Goal: Information Seeking & Learning: Check status

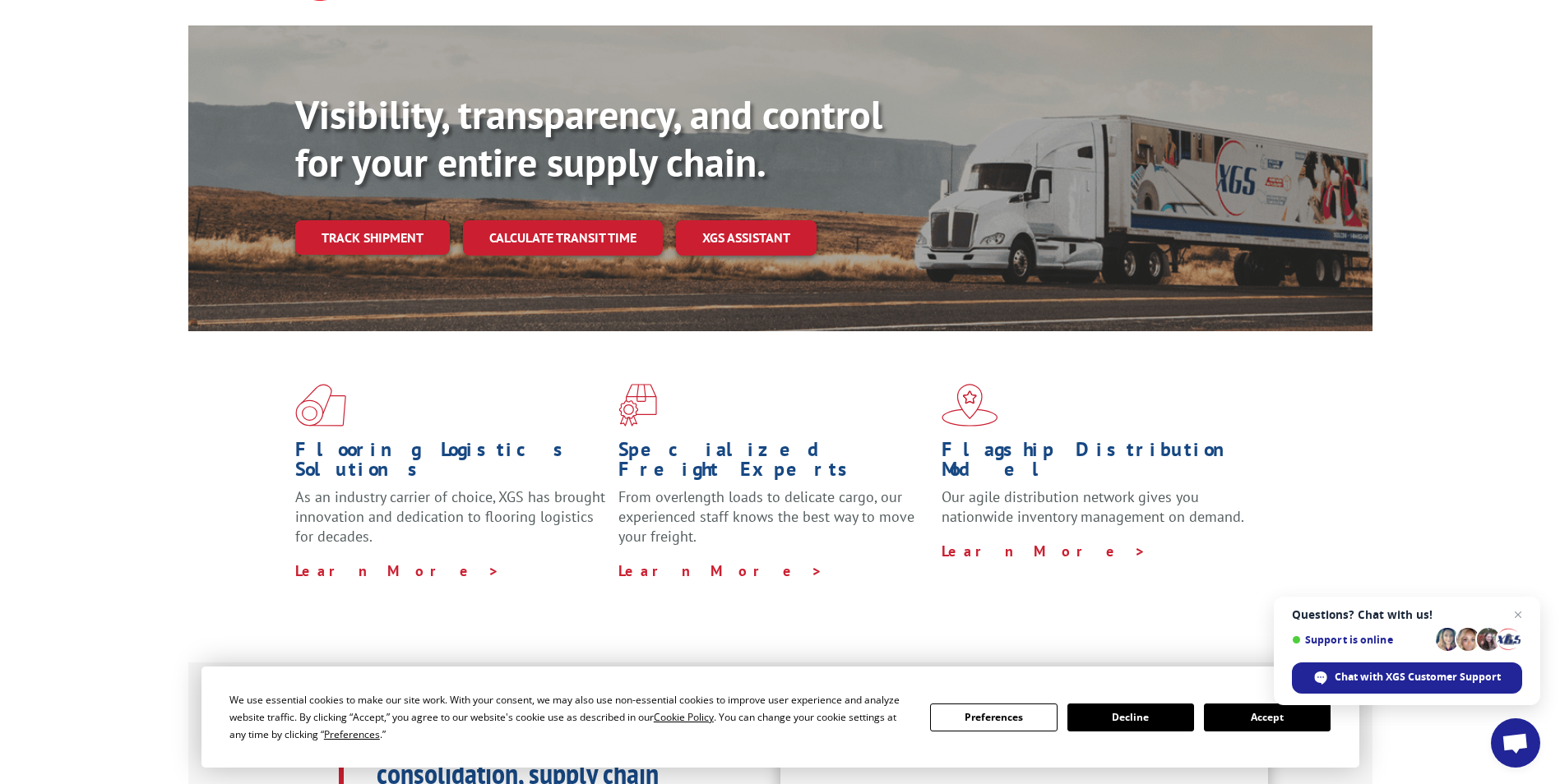
scroll to position [101, 0]
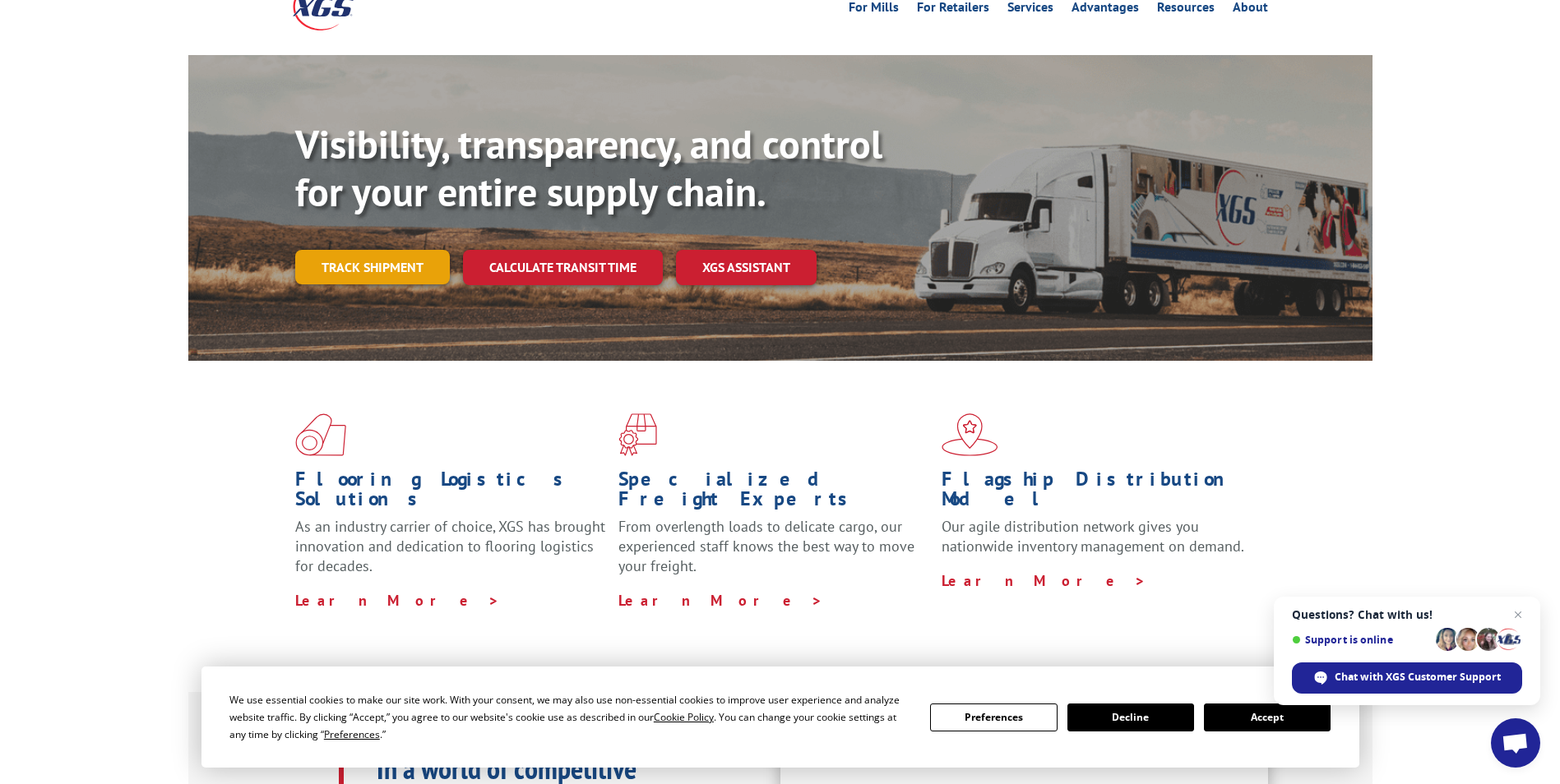
click at [369, 250] on link "Track shipment" at bounding box center [372, 268] width 154 height 35
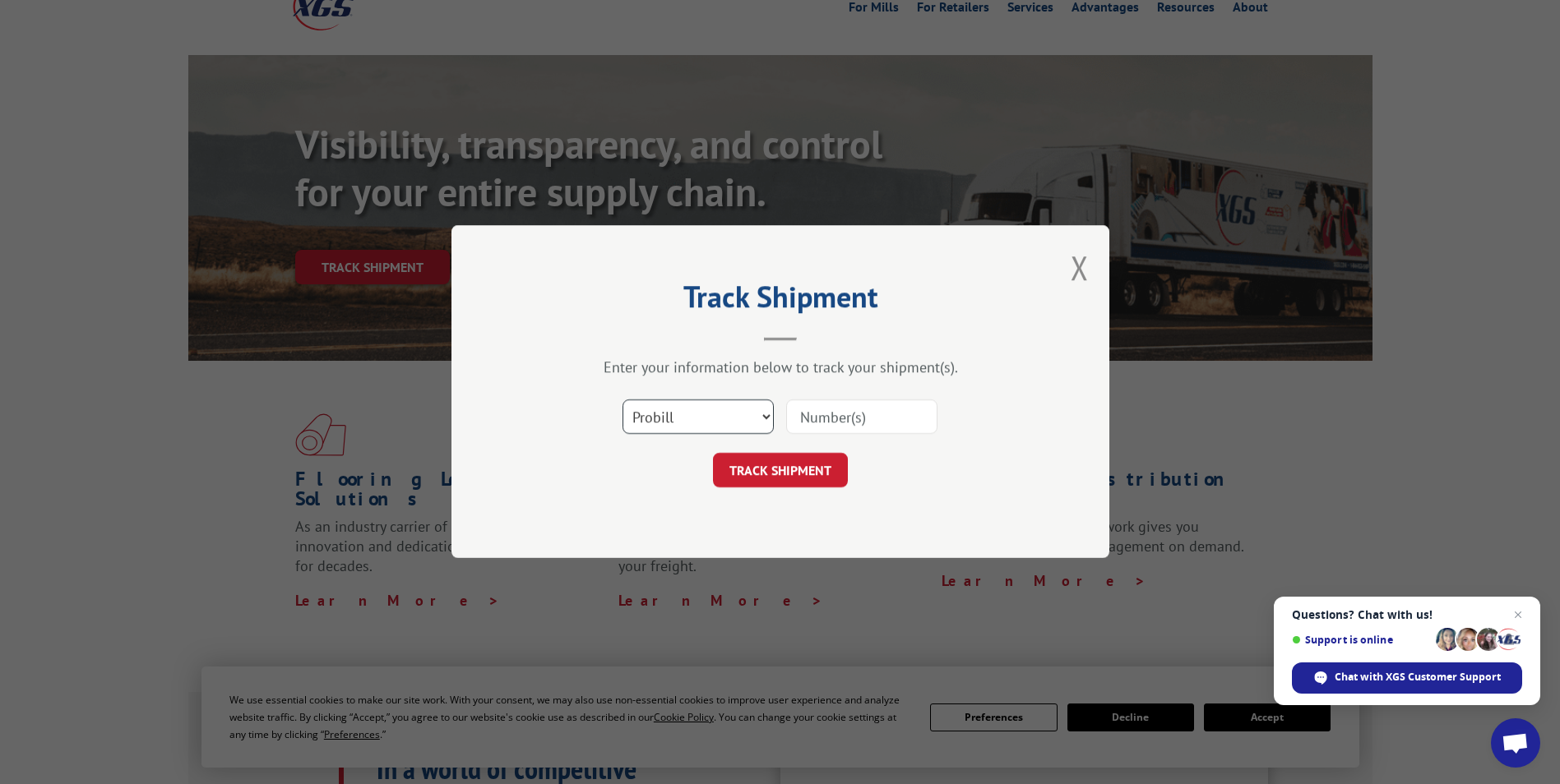
click at [686, 422] on select "Select category... Probill BOL PO" at bounding box center [698, 418] width 151 height 35
select select "po"
click at [622, 401] on select "Select category... Probill BOL PO" at bounding box center [698, 418] width 151 height 35
click at [826, 422] on input at bounding box center [862, 418] width 151 height 35
type input "60530484"
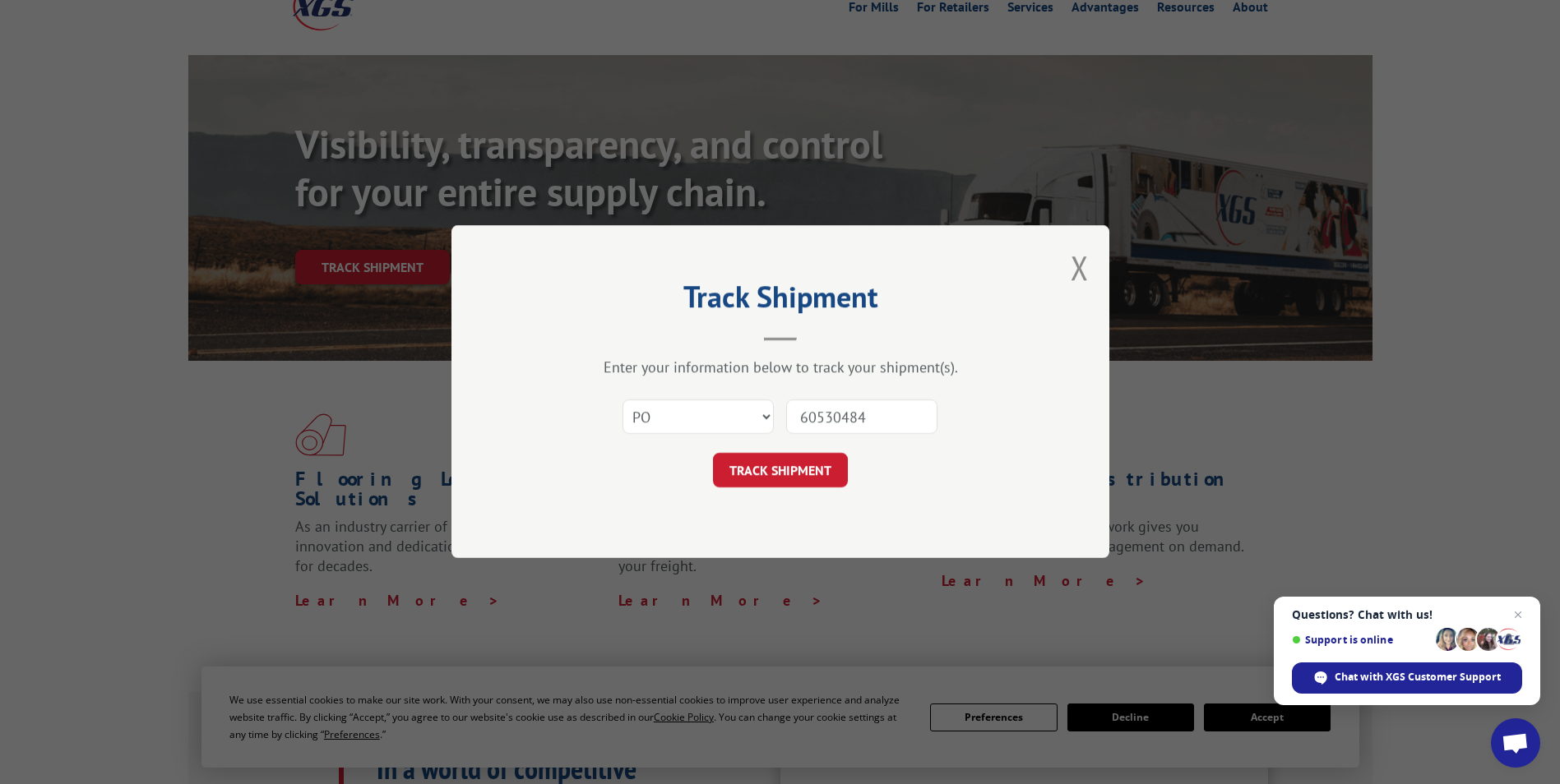
click at [714, 454] on button "TRACK SHIPMENT" at bounding box center [780, 472] width 135 height 35
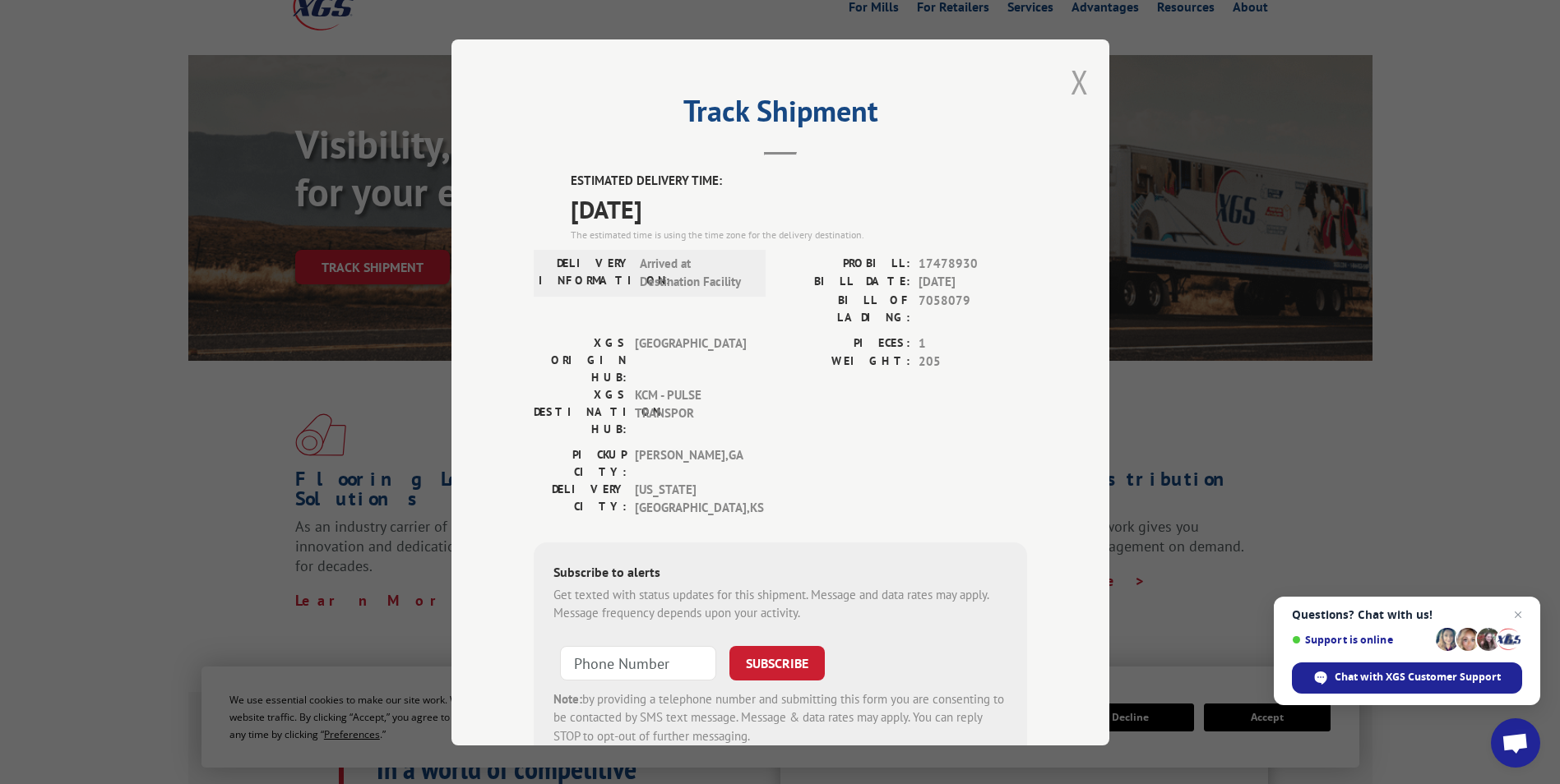
click at [1072, 72] on button "Close modal" at bounding box center [1079, 82] width 18 height 44
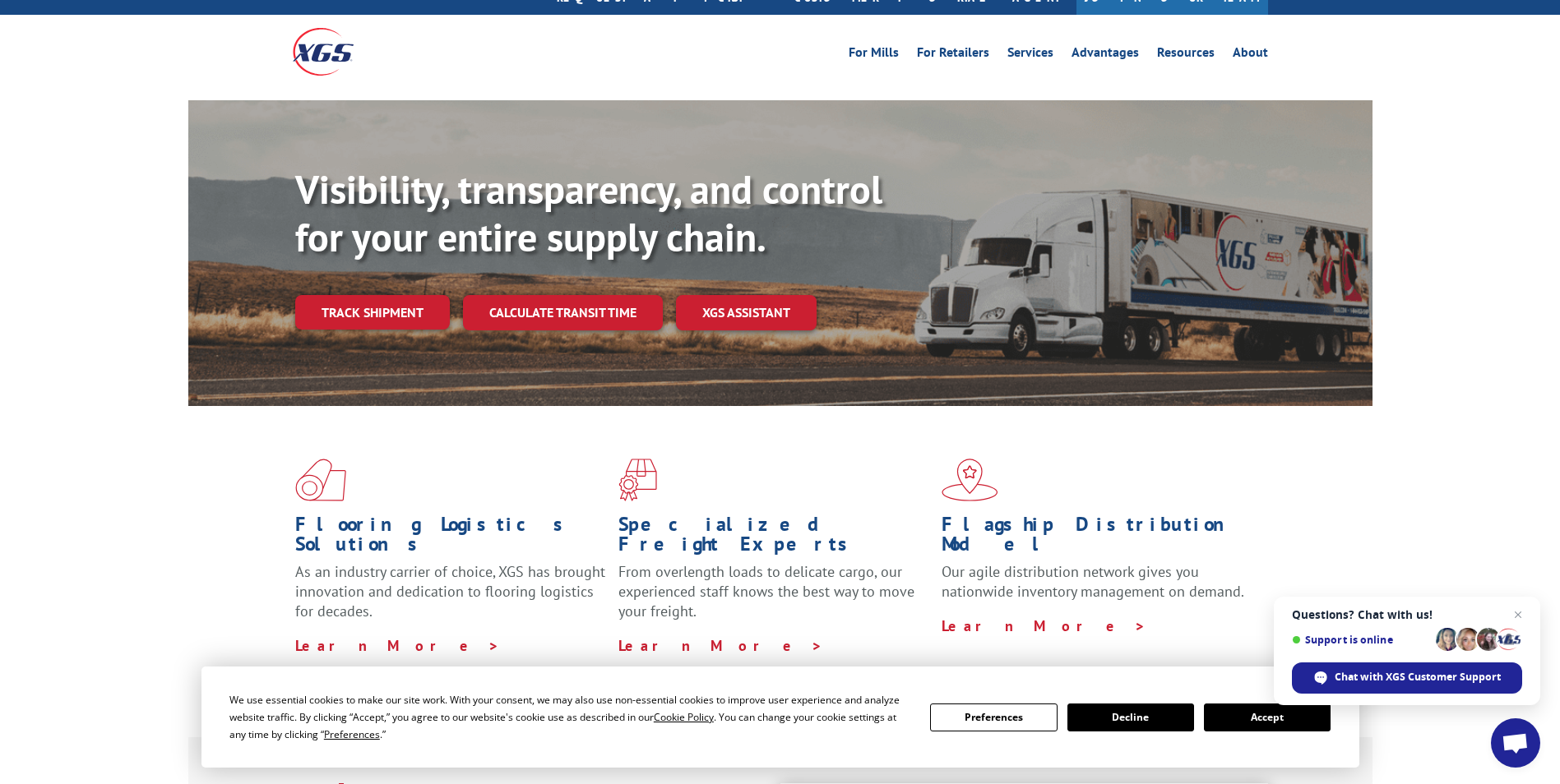
scroll to position [18, 0]
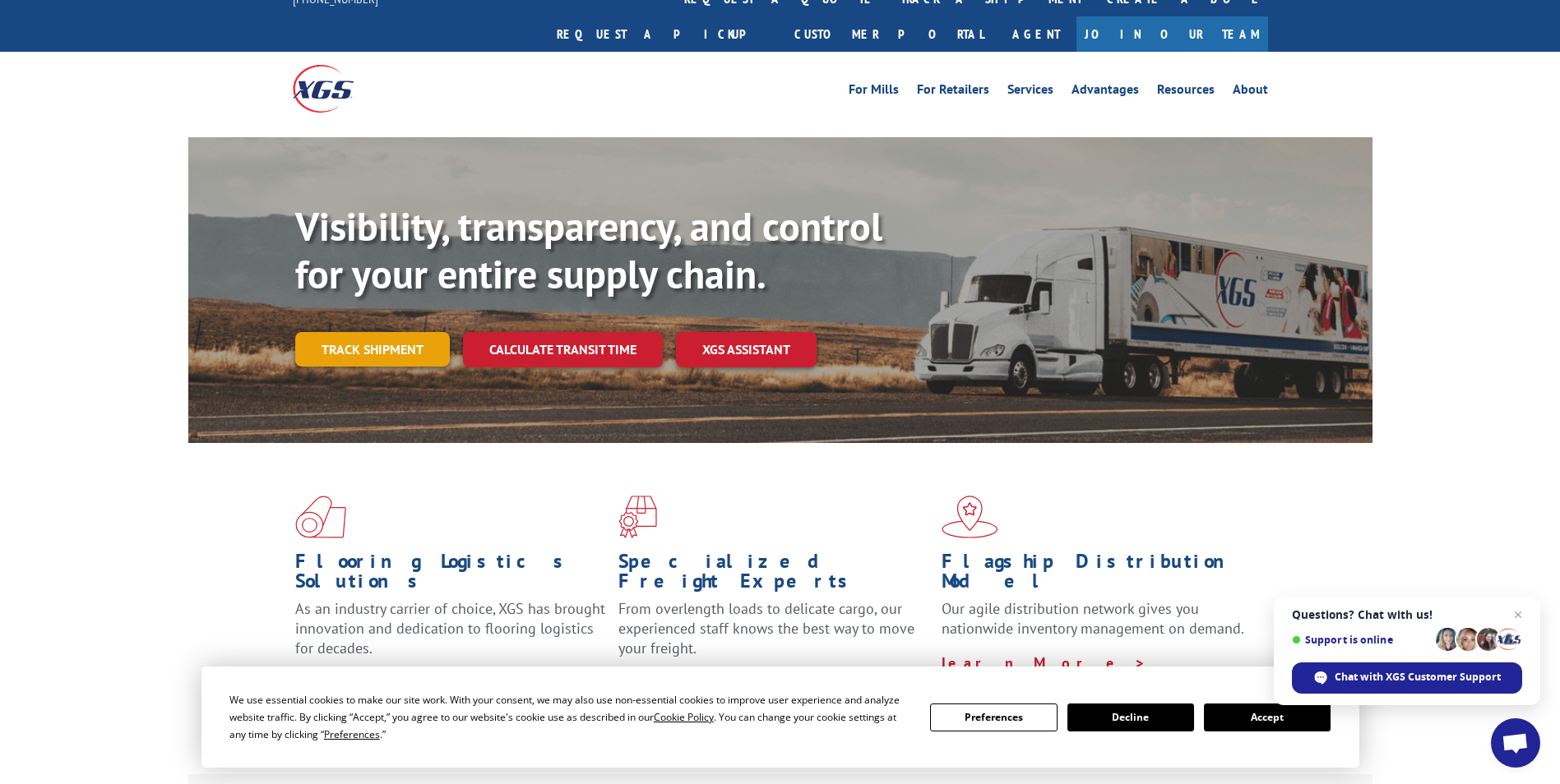
click at [382, 332] on link "Track shipment" at bounding box center [372, 349] width 154 height 35
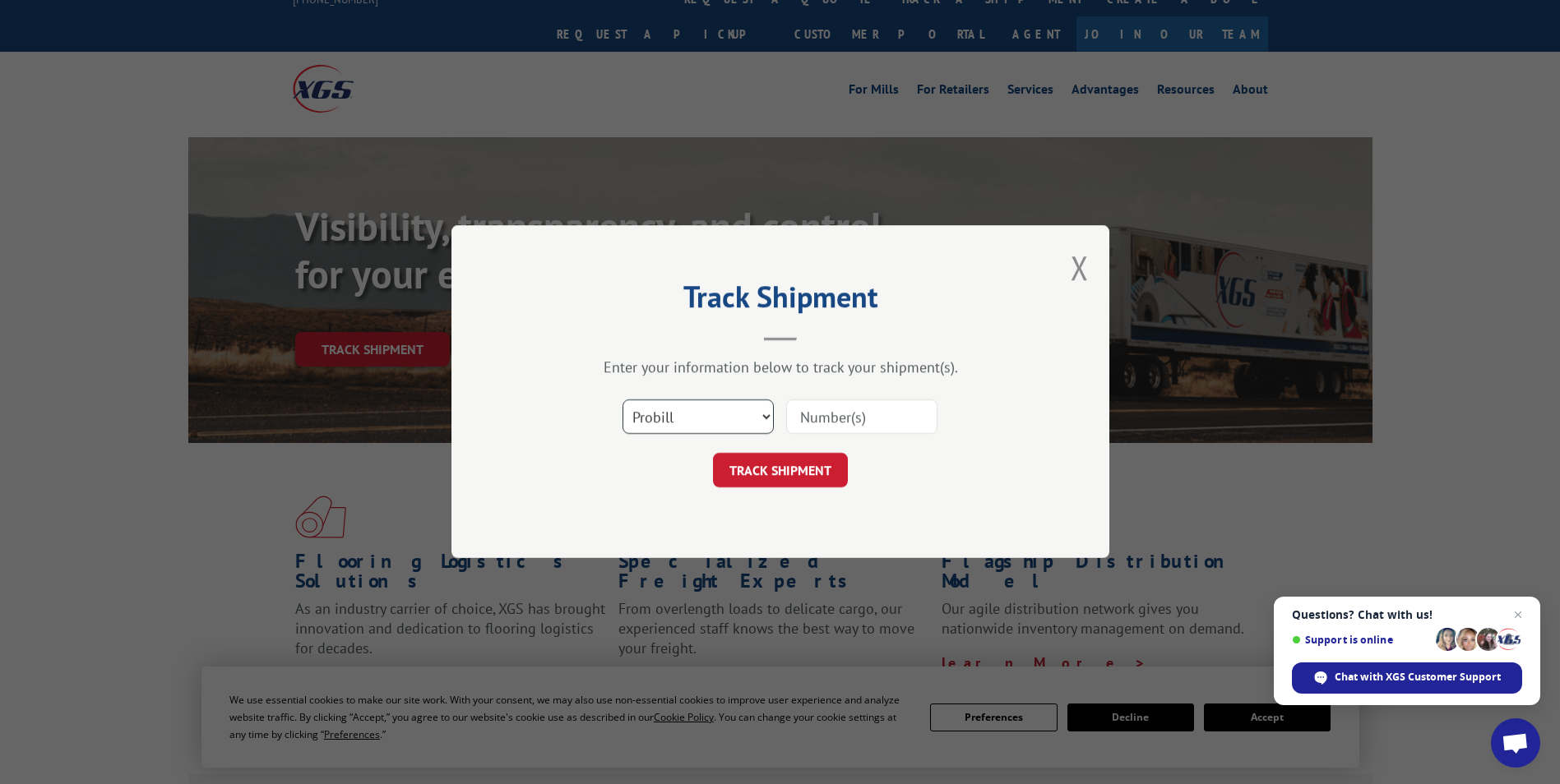
click at [746, 415] on select "Select category... Probill BOL PO" at bounding box center [698, 418] width 151 height 35
select select "po"
click at [622, 401] on select "Select category... Probill BOL PO" at bounding box center [698, 418] width 151 height 35
click at [839, 418] on input at bounding box center [862, 418] width 151 height 35
type input "60530553"
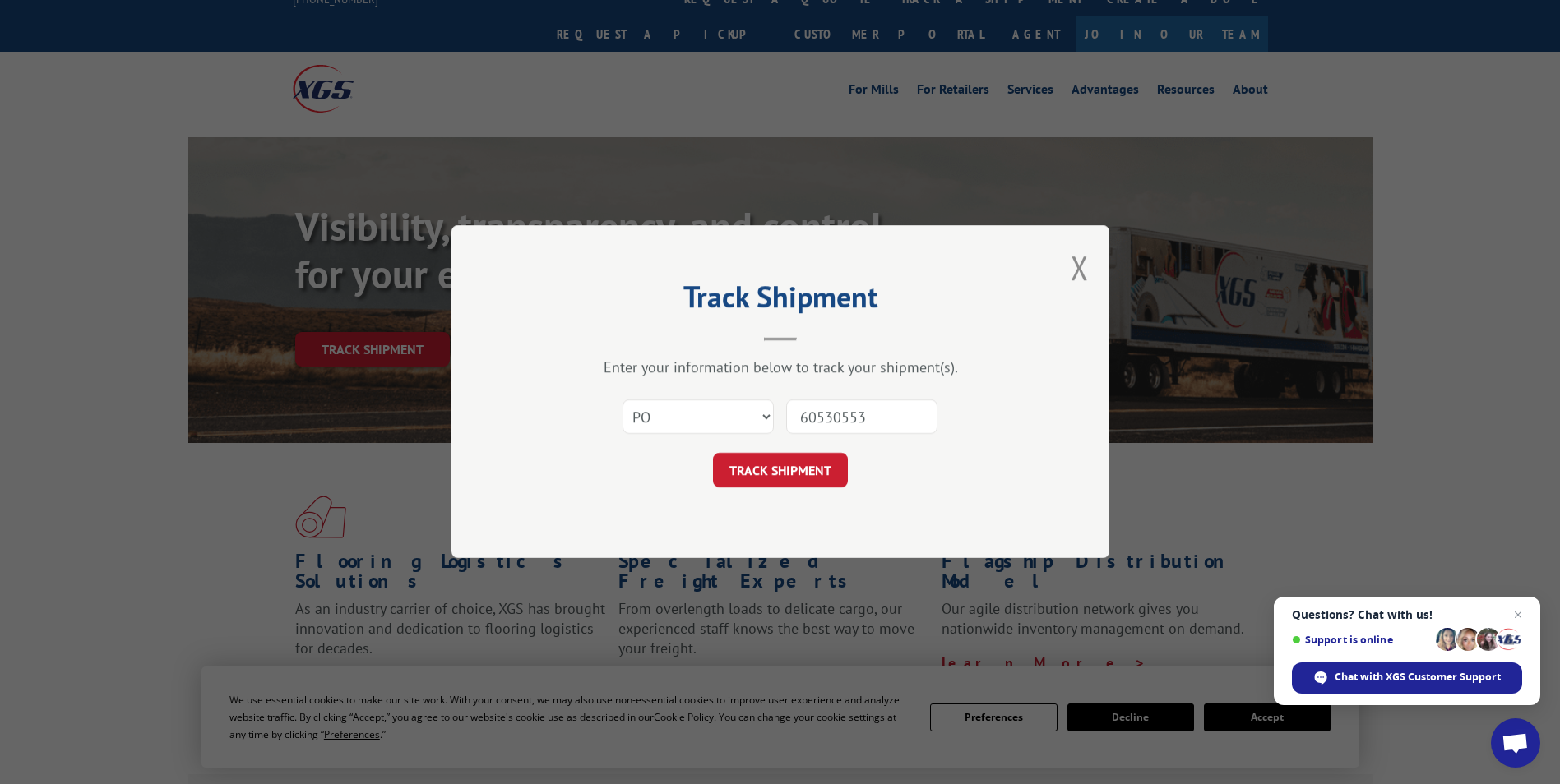
click at [714, 454] on button "TRACK SHIPMENT" at bounding box center [780, 472] width 135 height 35
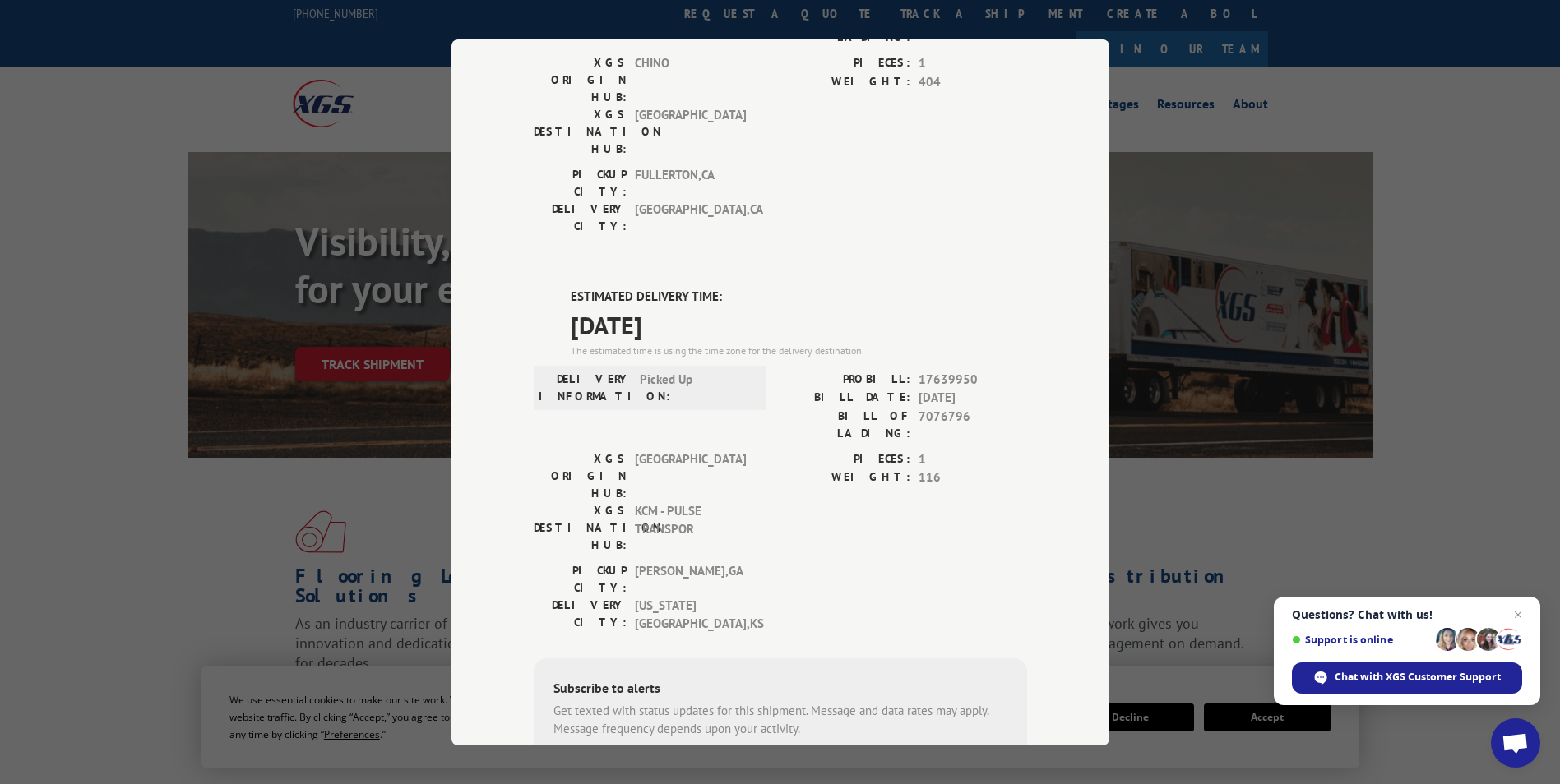
scroll to position [0, 0]
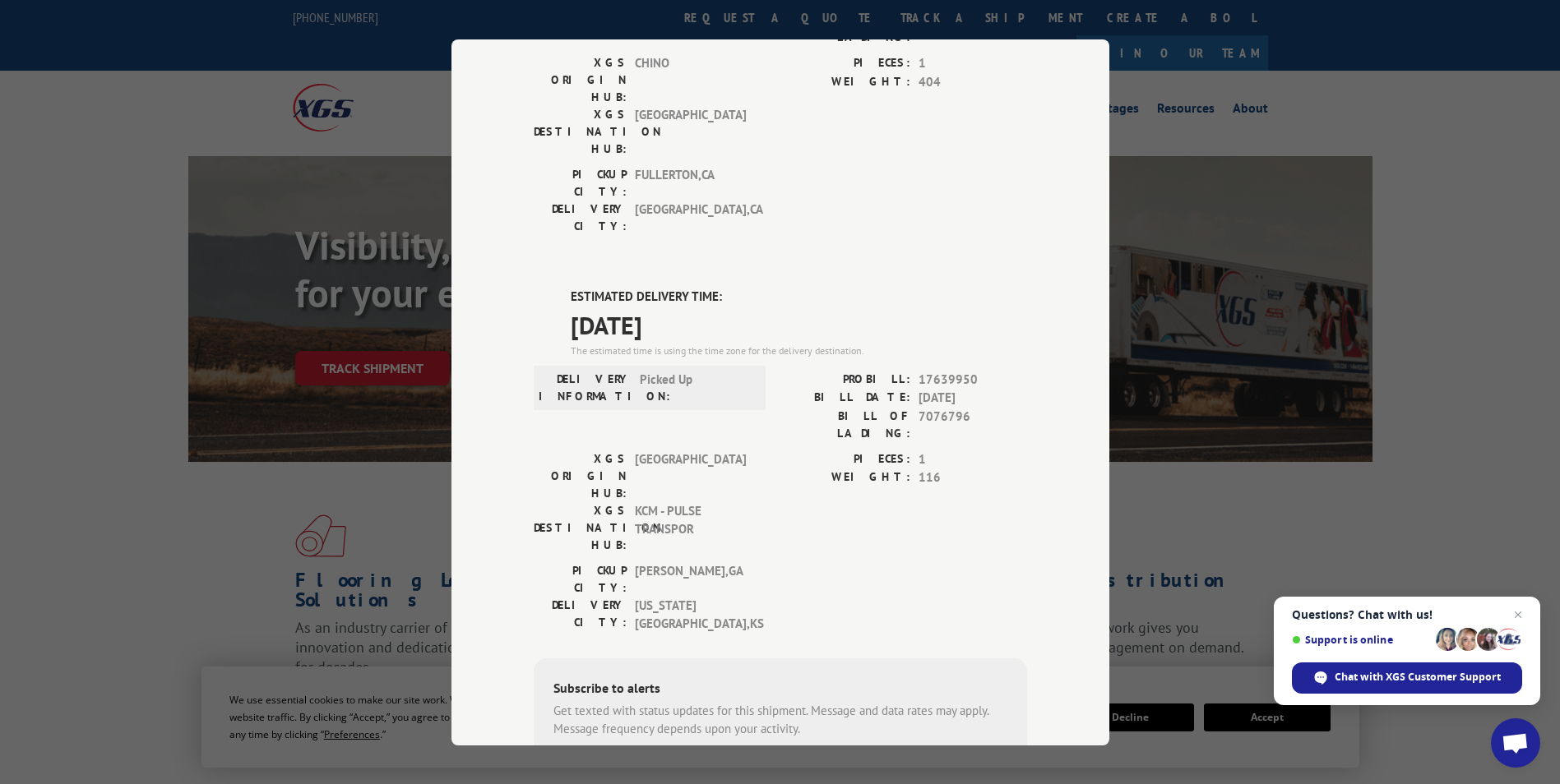
click at [1427, 390] on div "Track Shipment DELIVERED DELIVERY INFORMATION: [DATE] 07:11 am [PERSON_NAME]: 1…" at bounding box center [780, 392] width 1560 height 784
